Goal: Contribute content

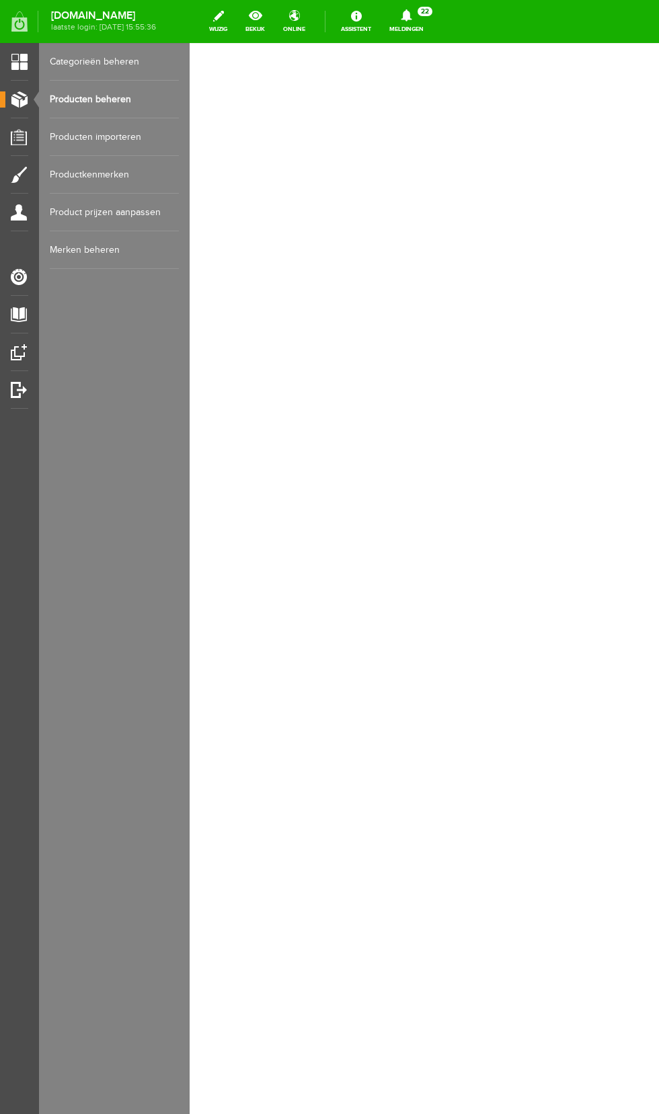
select select
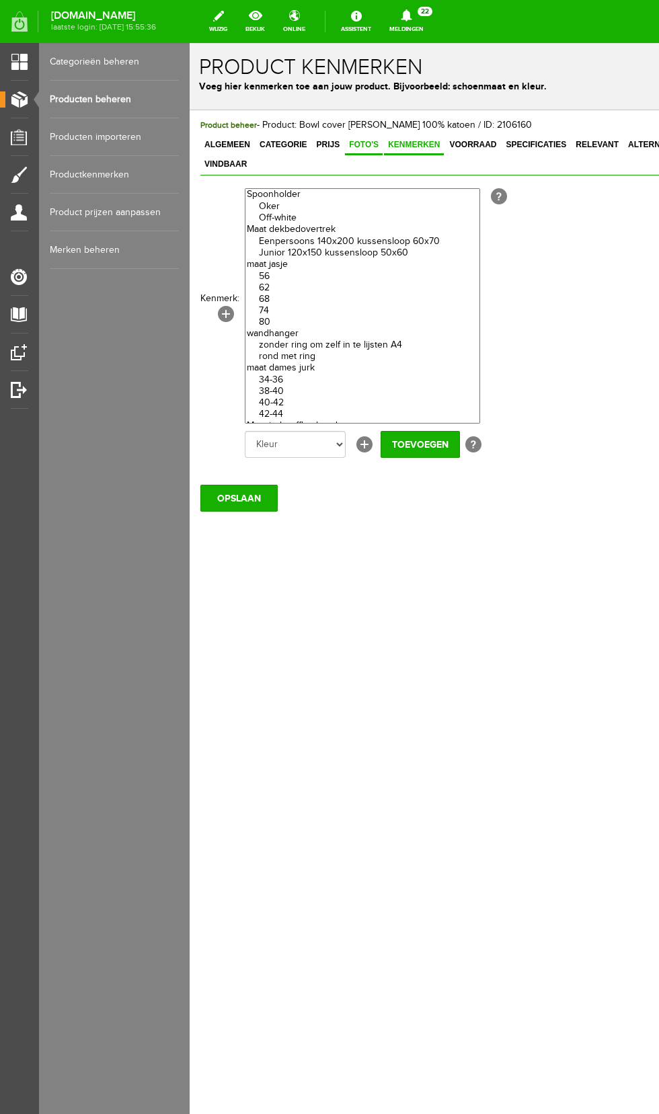
click at [360, 148] on span "Foto's" at bounding box center [364, 144] width 38 height 9
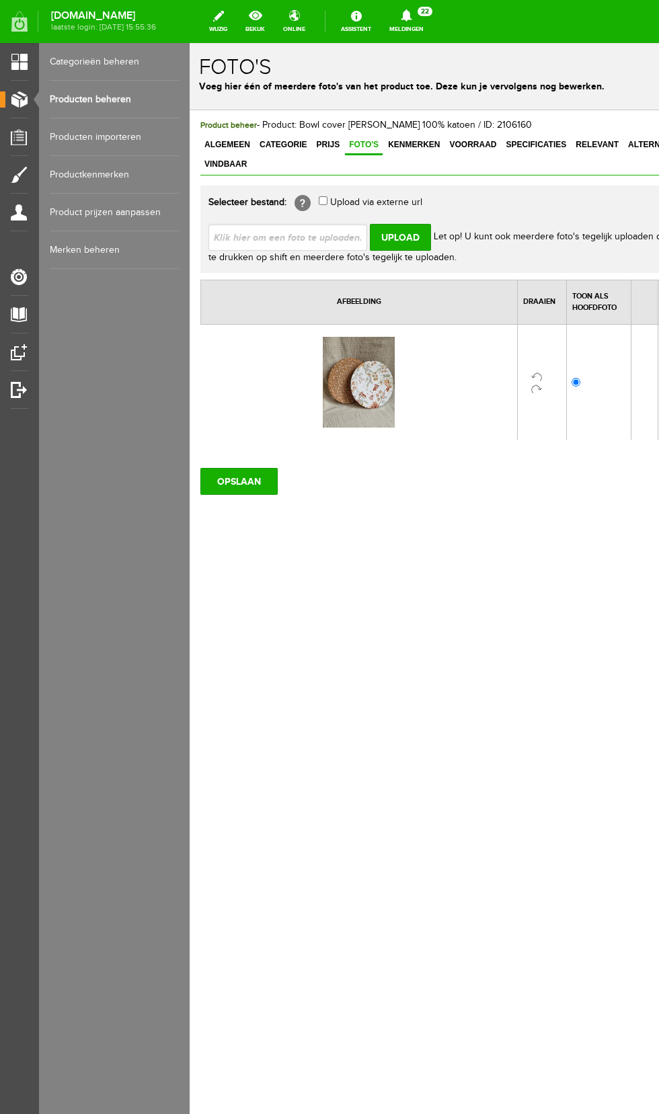
click at [113, 99] on link "Producten beheren" at bounding box center [114, 100] width 129 height 38
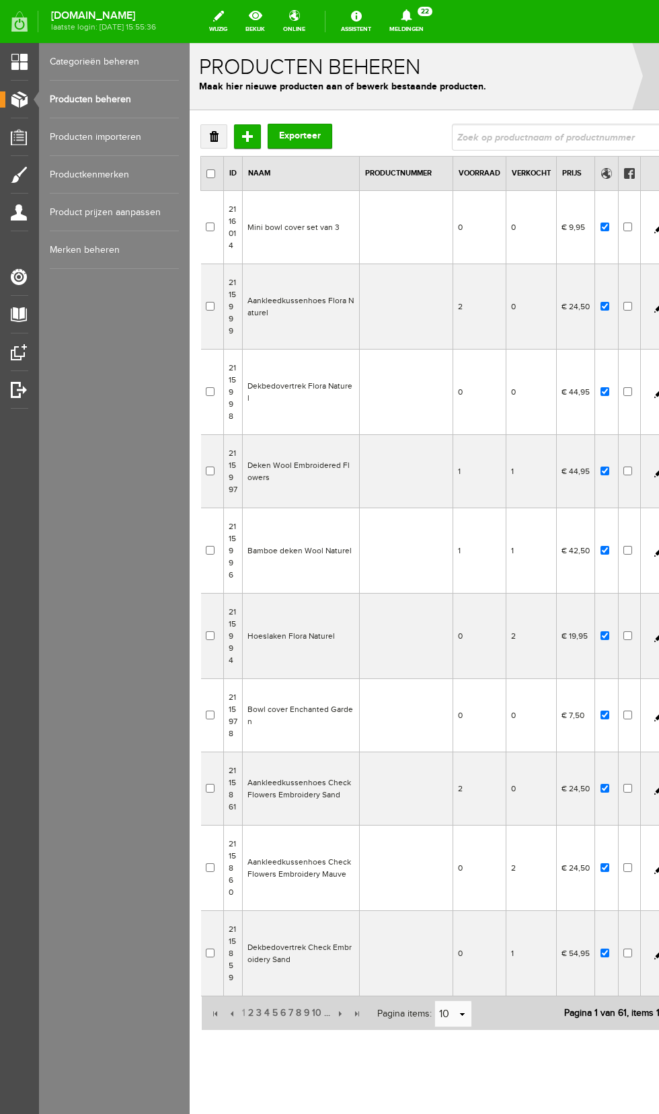
click at [322, 221] on td "Mini bowl cover set van 3" at bounding box center [301, 227] width 117 height 73
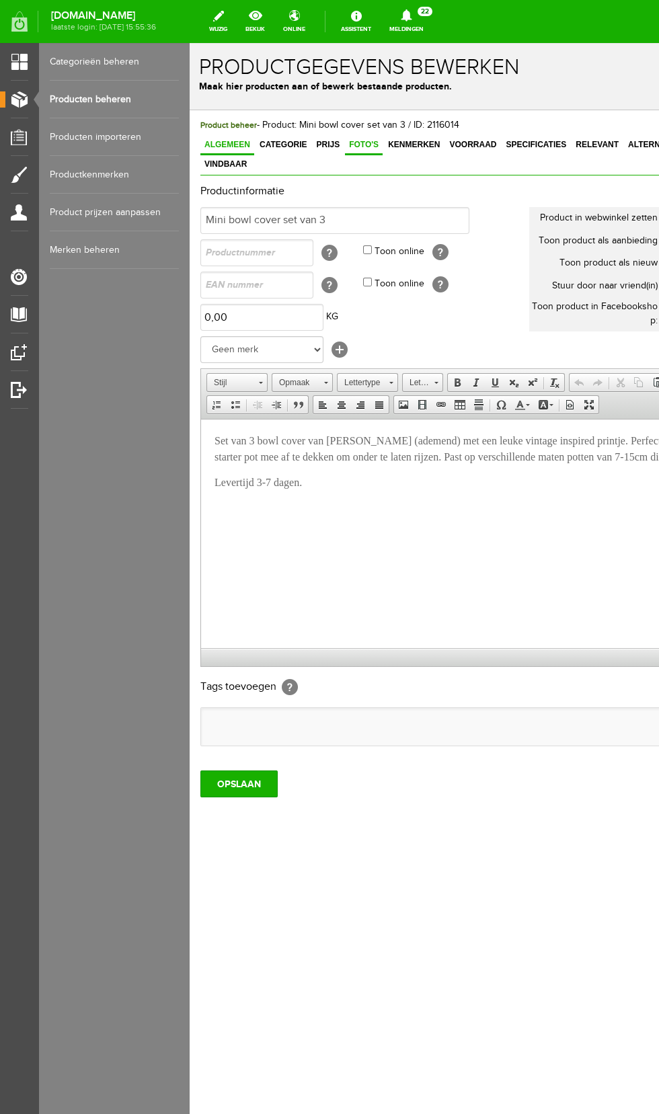
click at [345, 143] on span "Foto's" at bounding box center [364, 144] width 38 height 9
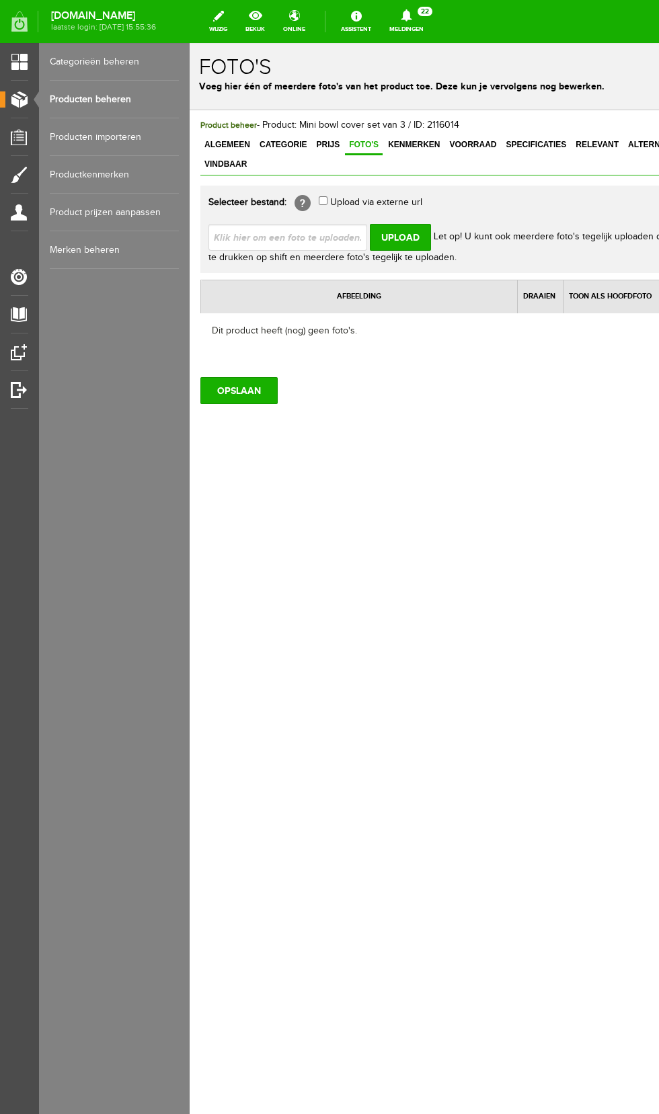
click at [315, 224] on input "file" at bounding box center [292, 237] width 169 height 26
type input "C:\fakepath\20251004_182420.jpg"
type input "20251004_182420.jpg"
click at [400, 224] on input "Upload" at bounding box center [400, 237] width 61 height 27
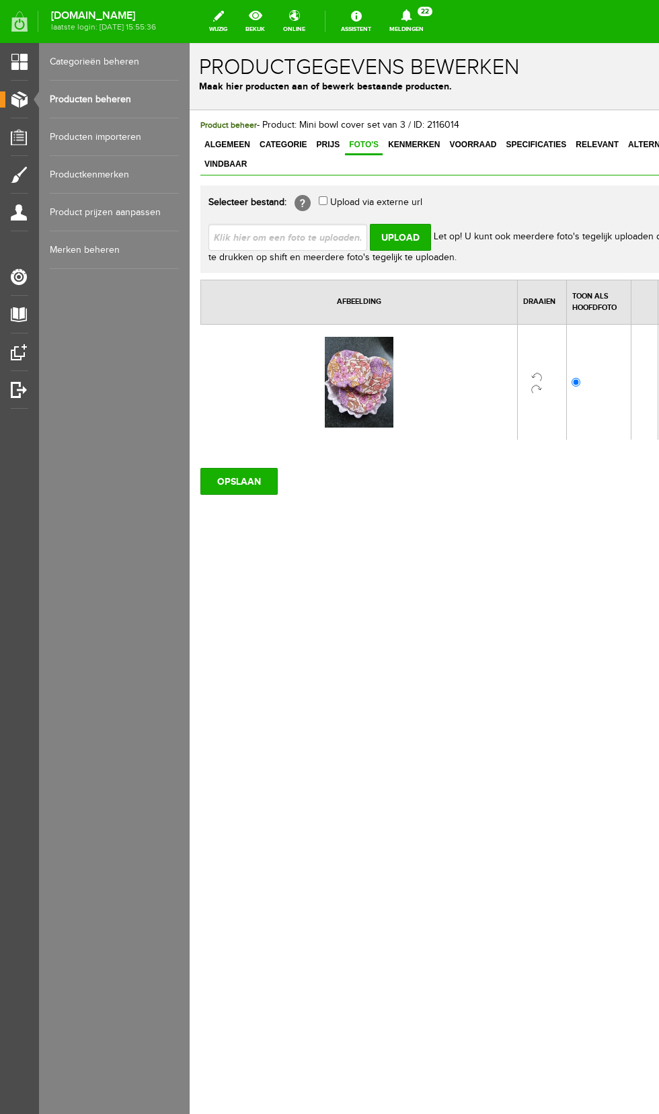
click at [303, 224] on input "file" at bounding box center [292, 237] width 169 height 26
type input "C:\fakepath\IMG-20251004-WA0008.jpeg"
type input "IMG-20251004-WA0008.jpeg"
click at [405, 224] on input "Upload" at bounding box center [400, 237] width 61 height 27
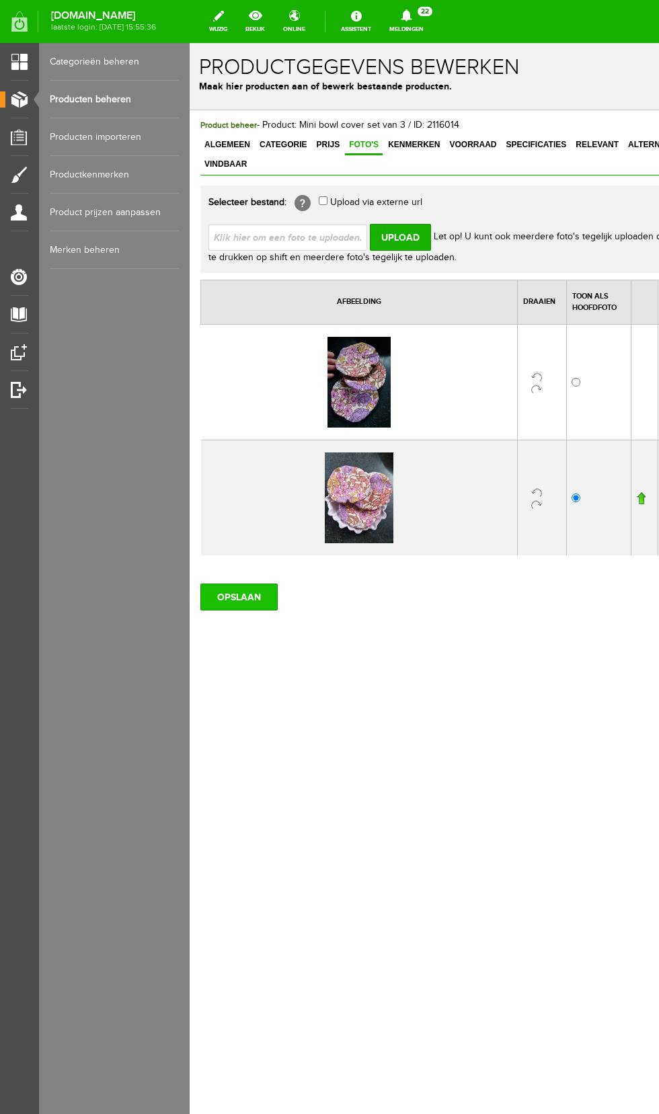
click at [241, 584] on input "OPSLAAN" at bounding box center [238, 597] width 77 height 27
